Goal: Transaction & Acquisition: Purchase product/service

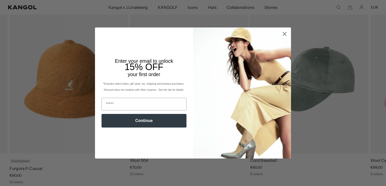
click at [283, 33] on icon "Close dialog" at bounding box center [285, 34] width 4 height 4
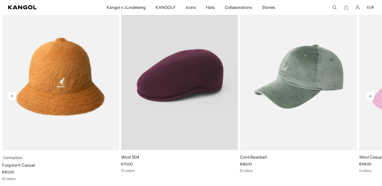
scroll to position [0, 104]
click at [207, 100] on video "Wool 504" at bounding box center [179, 76] width 117 height 147
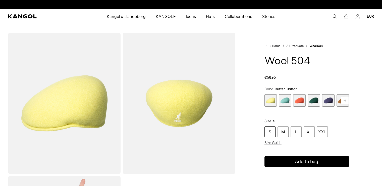
scroll to position [0, 104]
